Goal: Information Seeking & Learning: Learn about a topic

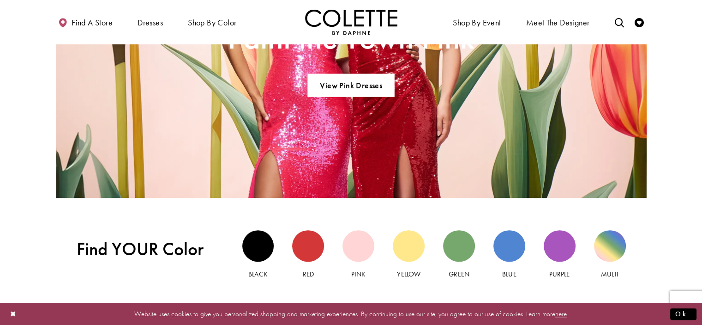
scroll to position [877, 0]
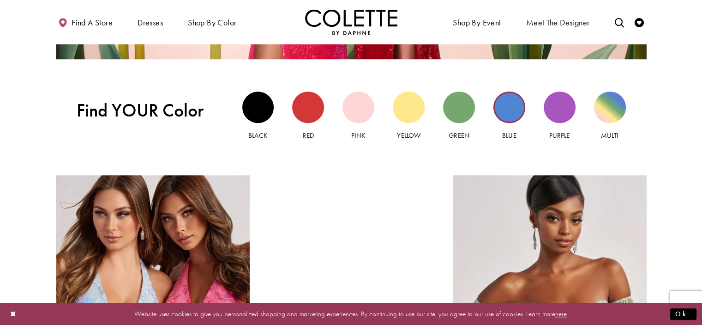
click at [502, 109] on div "Blue view" at bounding box center [509, 107] width 32 height 32
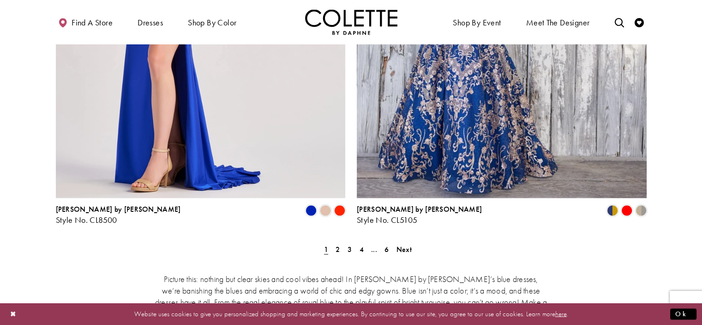
scroll to position [1662, 0]
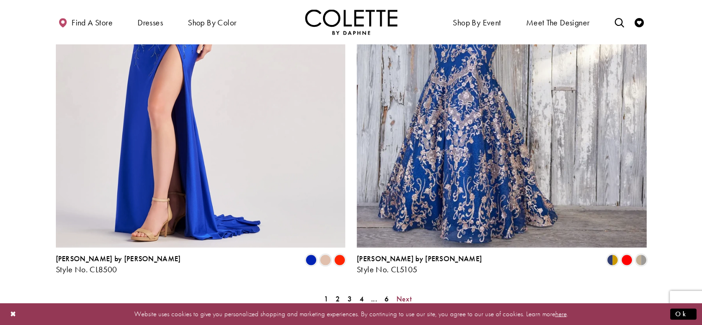
click at [404, 293] on span "Next" at bounding box center [404, 298] width 15 height 10
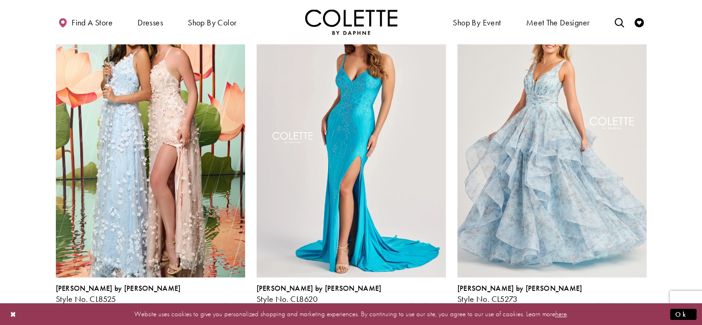
scroll to position [465, 0]
click at [585, 199] on img "Visit Colette by Daphne Style No. CL5273 Page" at bounding box center [551, 138] width 189 height 275
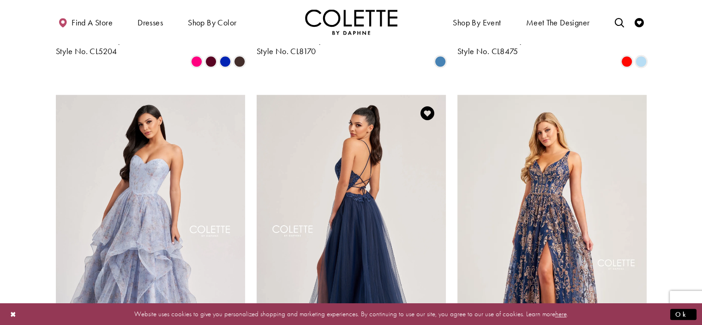
scroll to position [1065, 0]
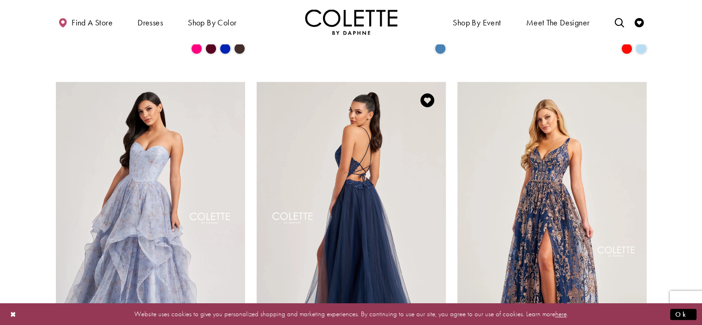
click at [353, 202] on img "Visit Colette by Daphne Style No. CL8320 Page" at bounding box center [351, 219] width 189 height 275
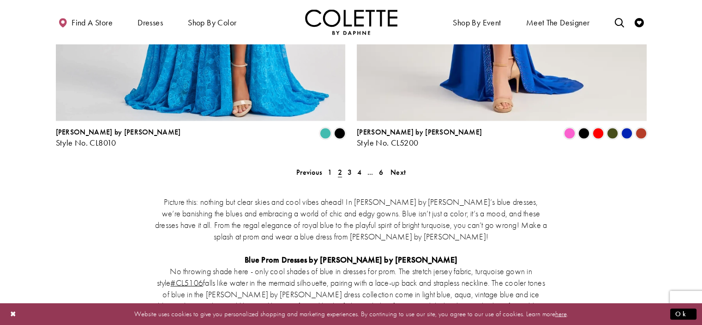
scroll to position [1804, 0]
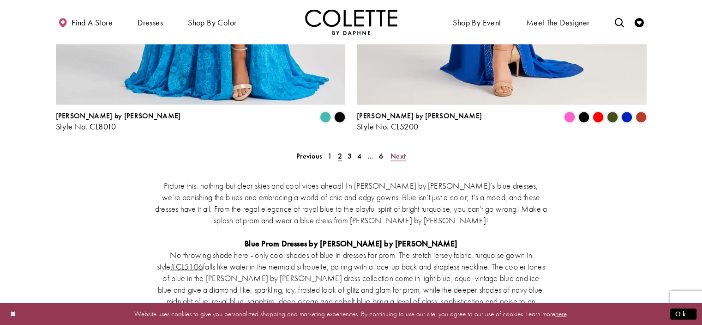
click at [397, 151] on span "Next" at bounding box center [398, 156] width 15 height 10
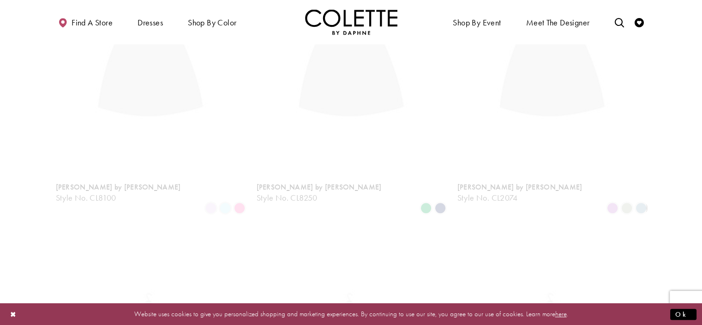
scroll to position [50, 0]
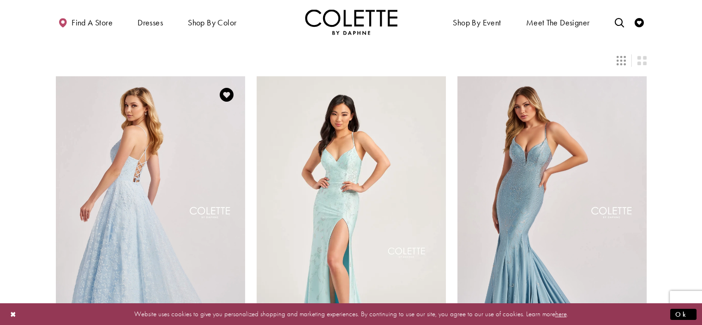
click at [194, 150] on img "Visit Colette by Daphne Style No. CL8650 Page" at bounding box center [150, 213] width 189 height 275
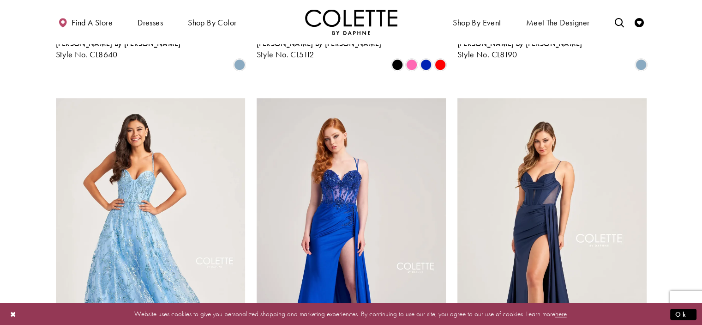
scroll to position [1065, 0]
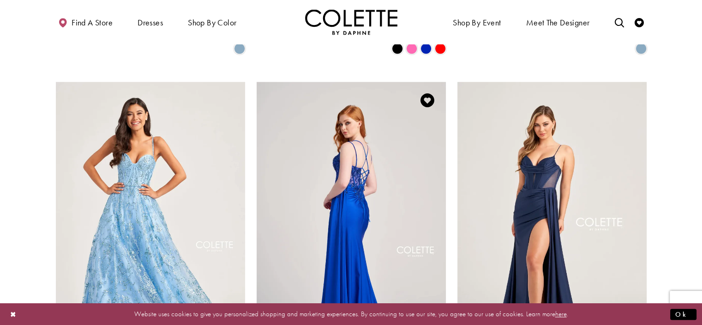
click at [400, 189] on img "Visit Colette by Daphne Style No. CL5138 Page" at bounding box center [351, 219] width 189 height 275
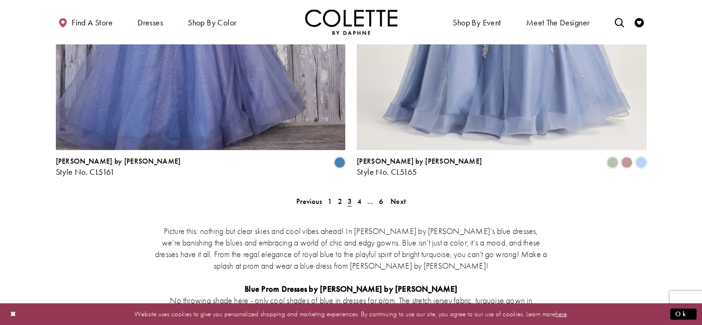
scroll to position [1758, 0]
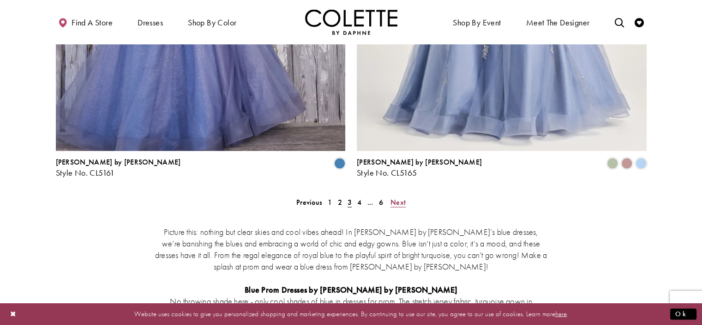
click at [392, 197] on span "Next" at bounding box center [398, 202] width 15 height 10
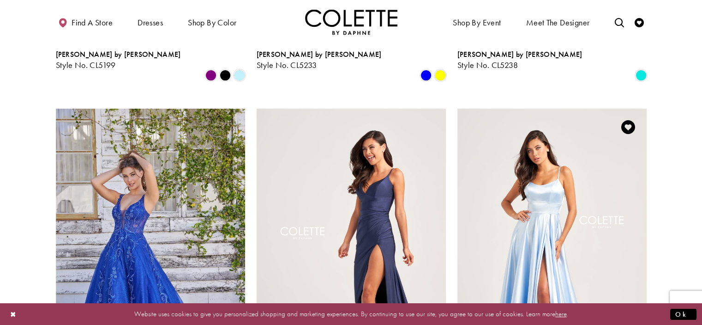
scroll to position [373, 0]
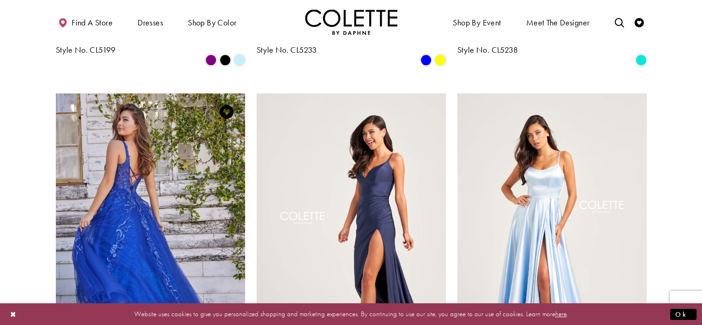
click at [154, 238] on img "Visit Colette by Daphne Style No. CL5261 Page" at bounding box center [150, 230] width 189 height 275
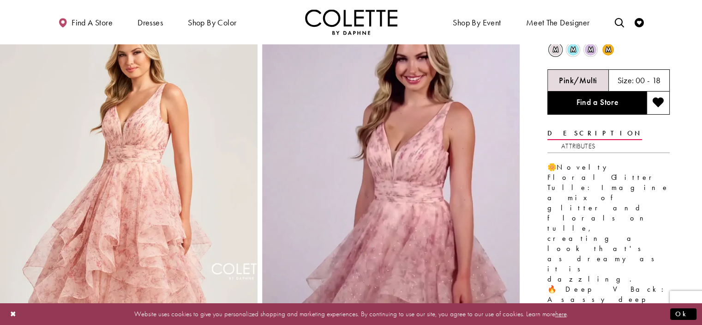
scroll to position [30, 0]
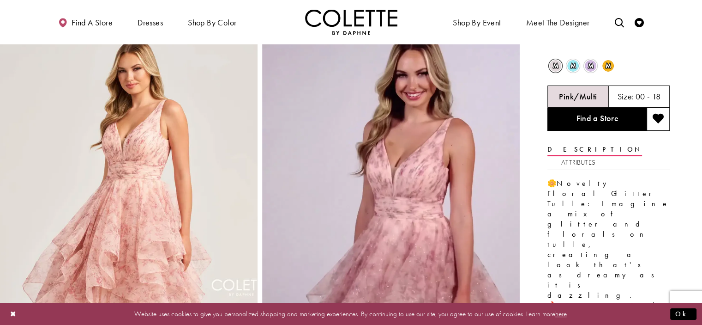
click at [573, 64] on span "m" at bounding box center [573, 66] width 12 height 12
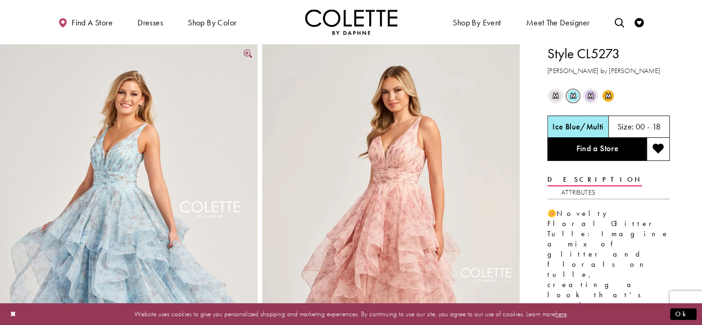
scroll to position [0, 0]
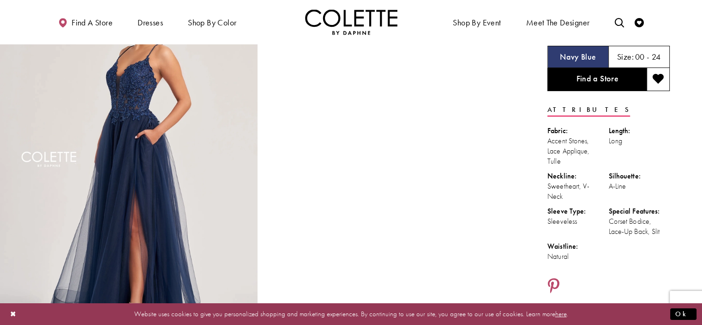
scroll to position [92, 0]
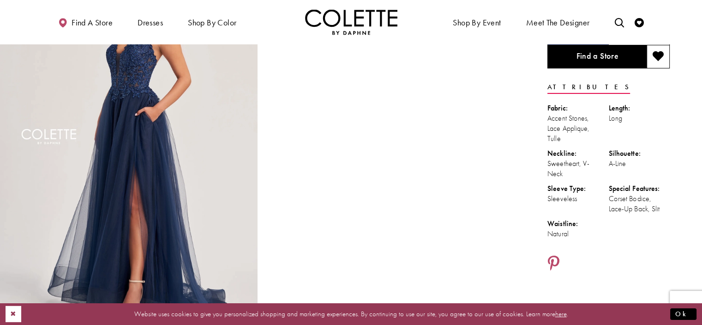
click at [9, 313] on button "Close Dialog" at bounding box center [14, 314] width 16 height 16
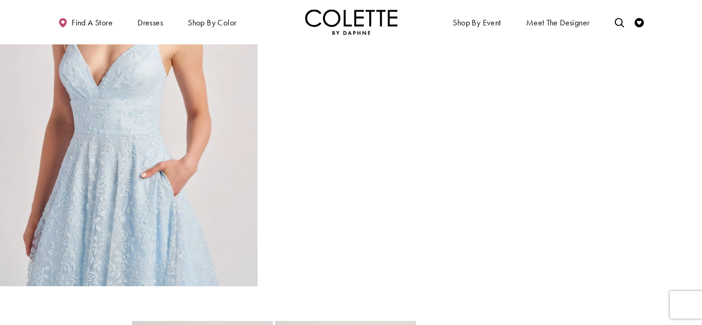
scroll to position [739, 0]
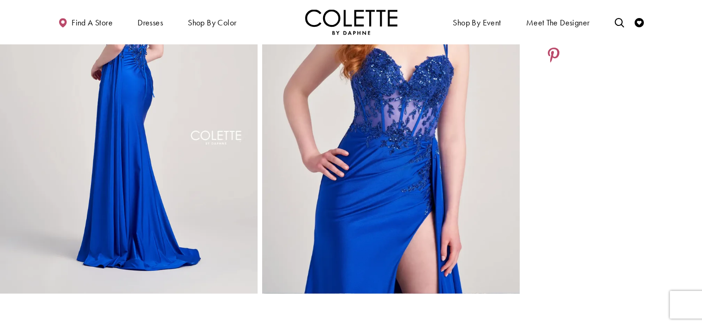
scroll to position [508, 0]
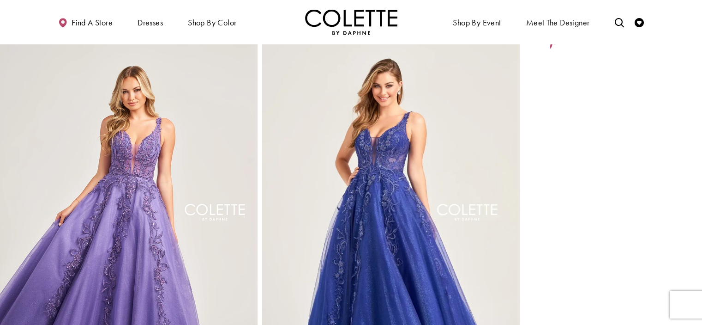
scroll to position [462, 0]
